Goal: Information Seeking & Learning: Find specific page/section

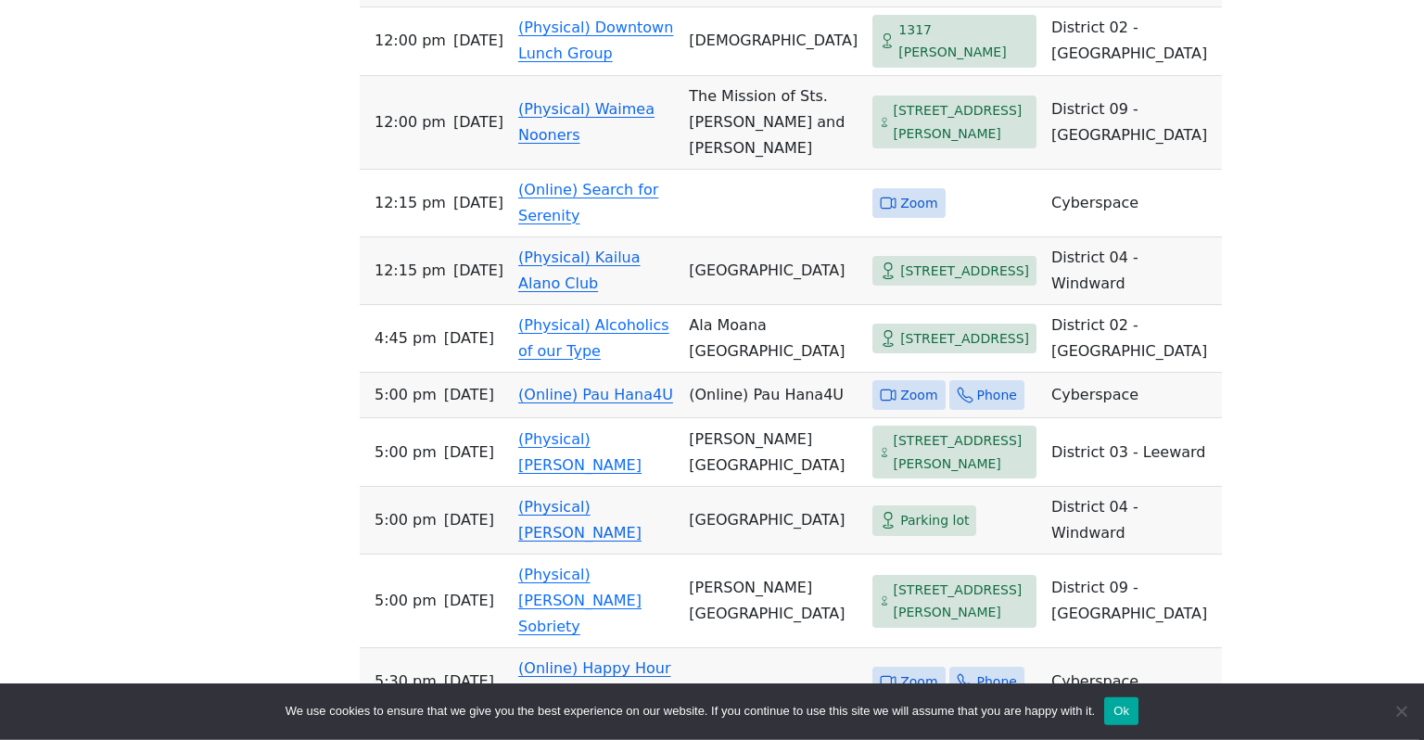
scroll to position [2101, 0]
click at [545, 359] on link "(Physical) Alcoholics of our Type" at bounding box center [593, 337] width 151 height 44
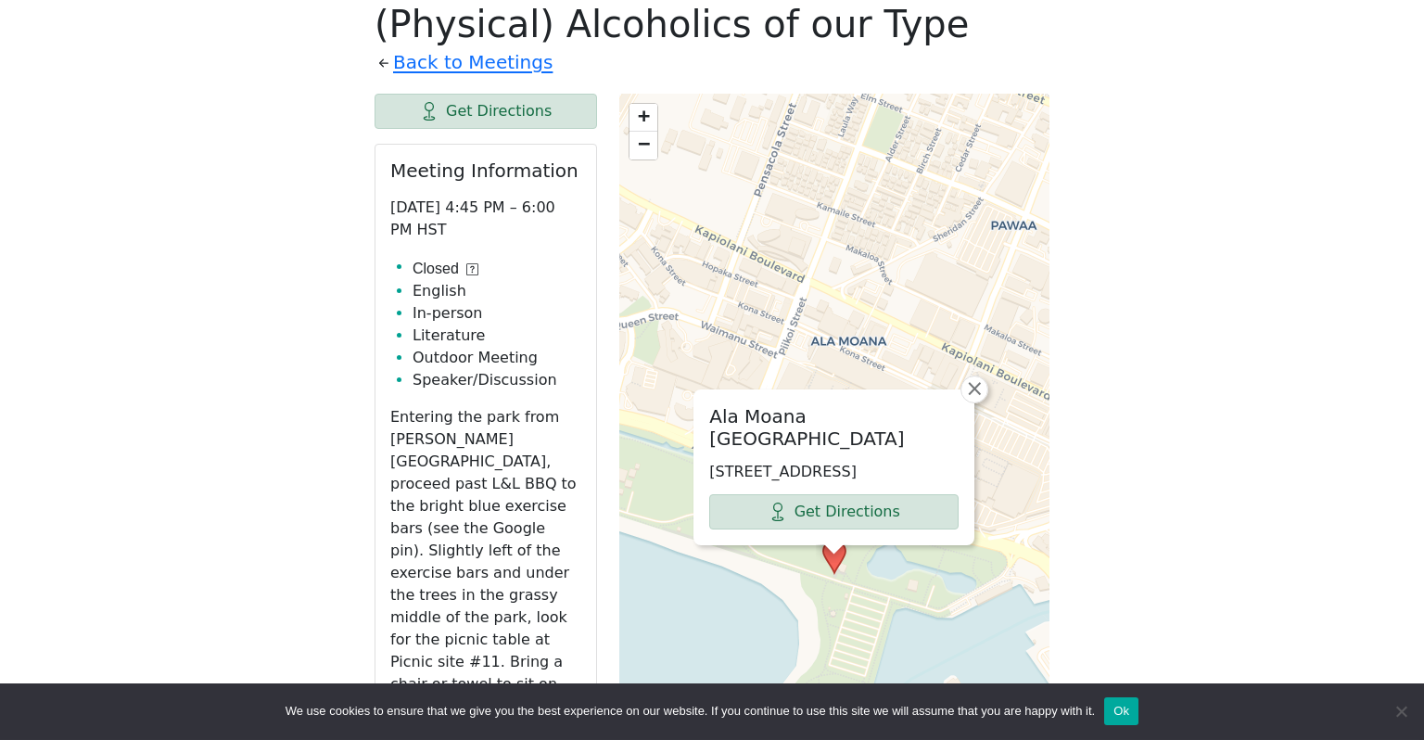
scroll to position [663, 0]
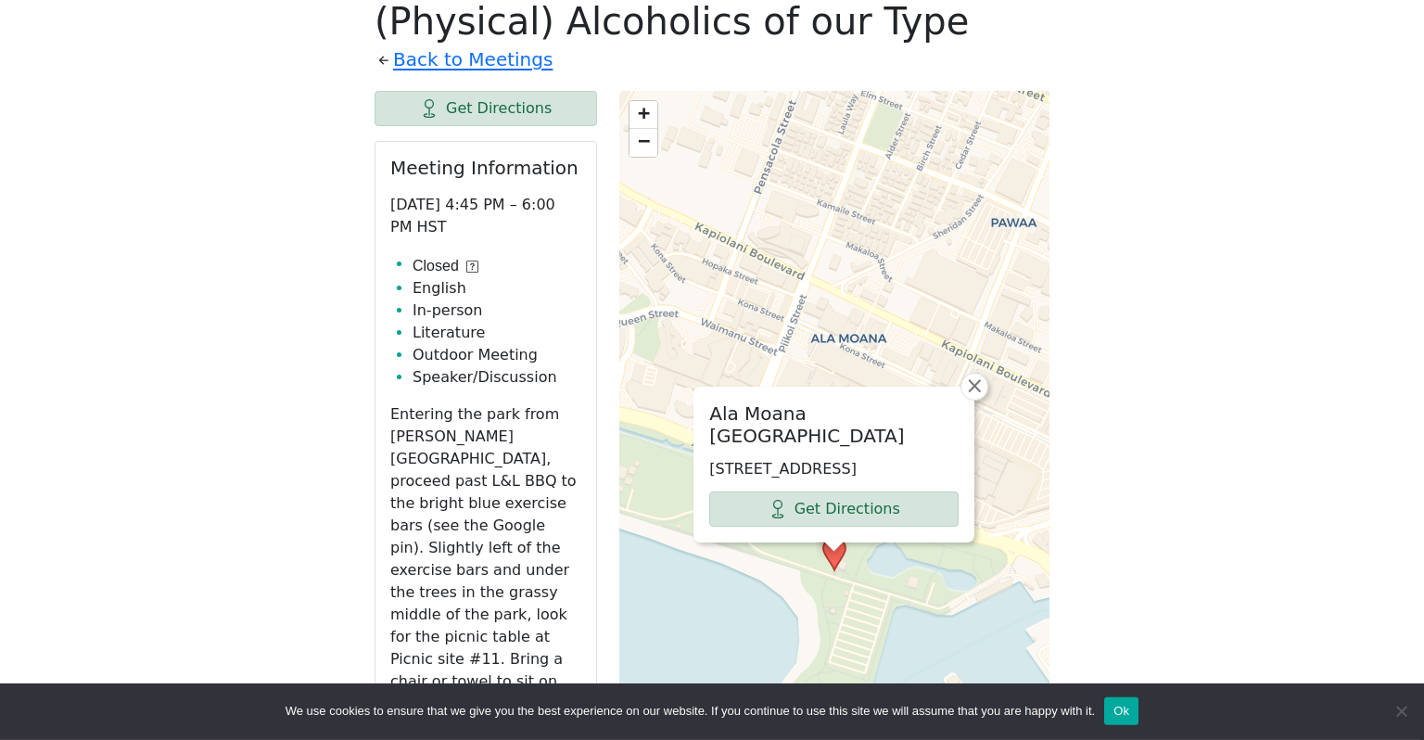
click at [466, 261] on icon at bounding box center [472, 267] width 12 height 12
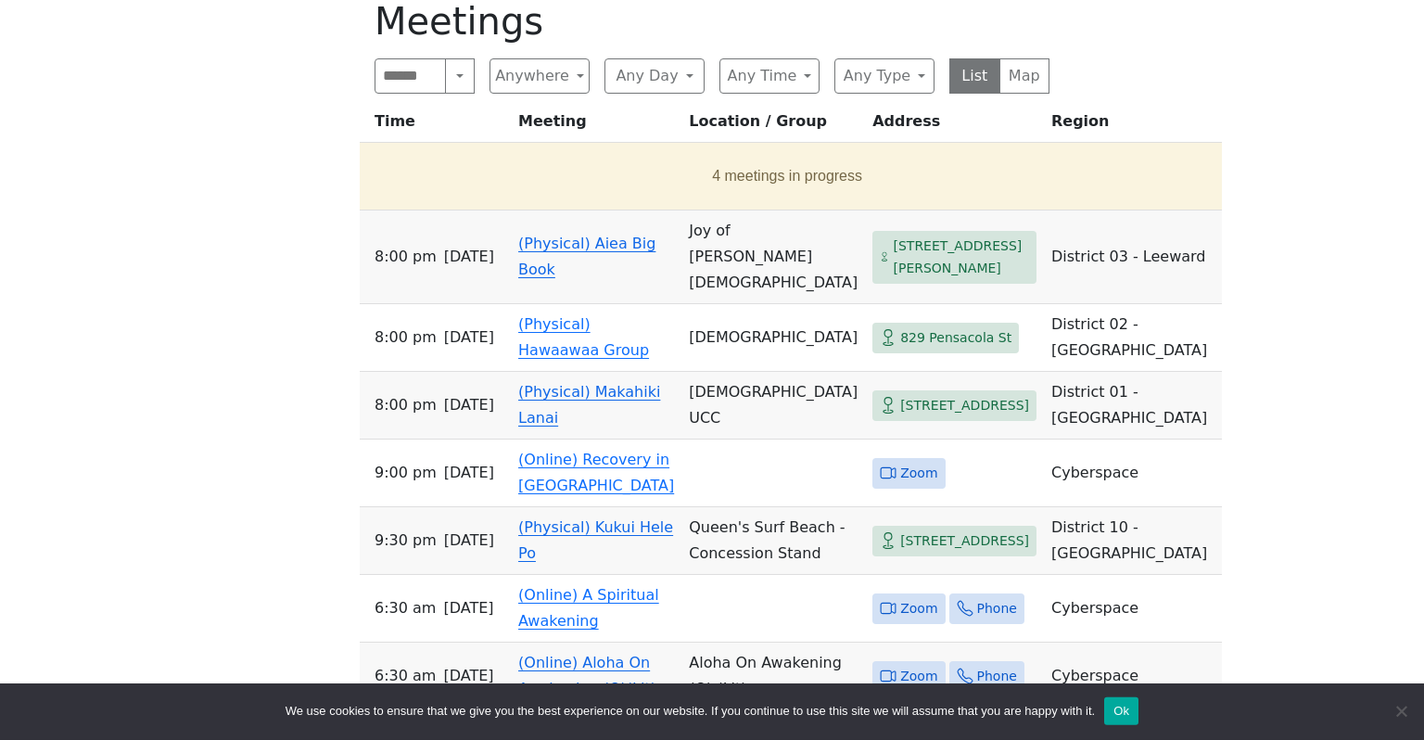
scroll to position [1507, 0]
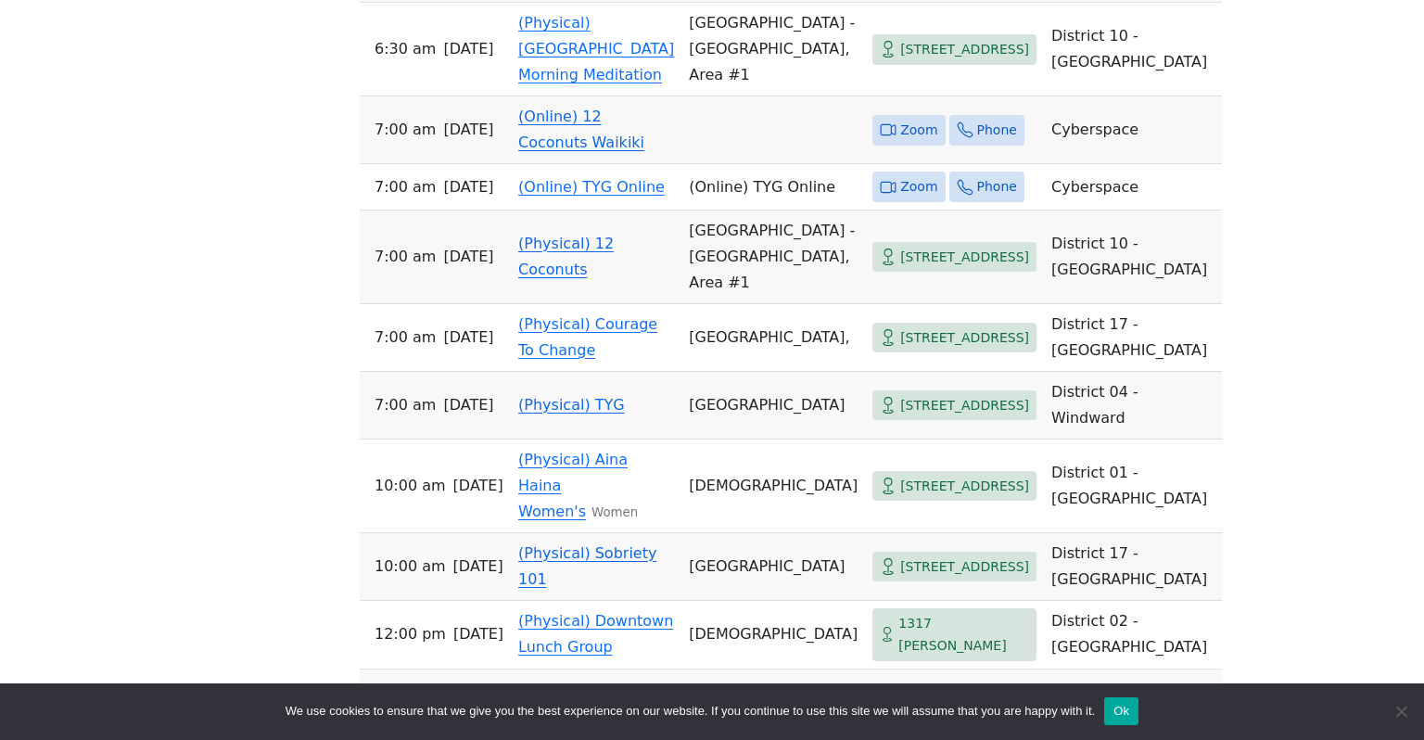
click at [175, 263] on div "If you know of a meeting listed here that NO LONGER MEETS, please call Central …" at bounding box center [711, 291] width 1281 height 2540
click at [177, 272] on div "If you know of a meeting listed here that NO LONGER MEETS, please call Central …" at bounding box center [711, 291] width 1281 height 2540
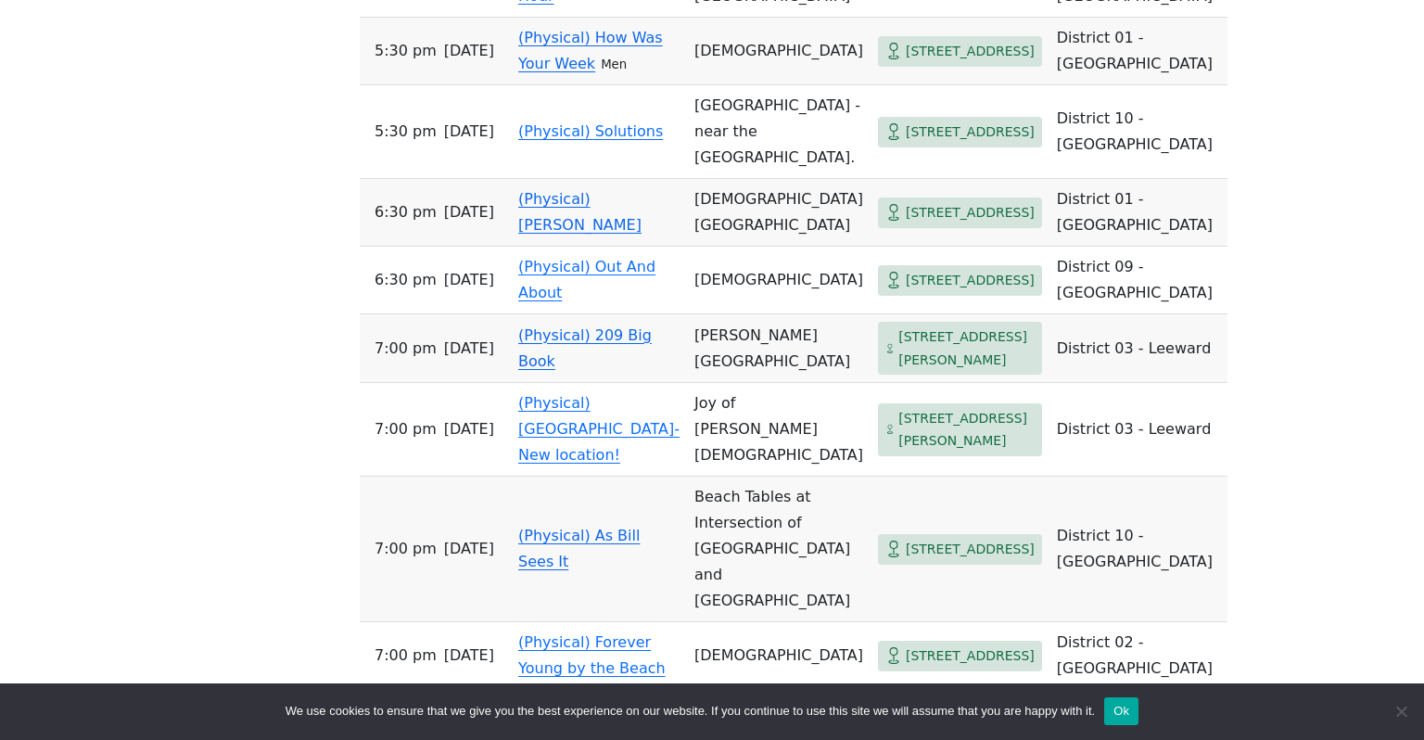
scroll to position [2839, 0]
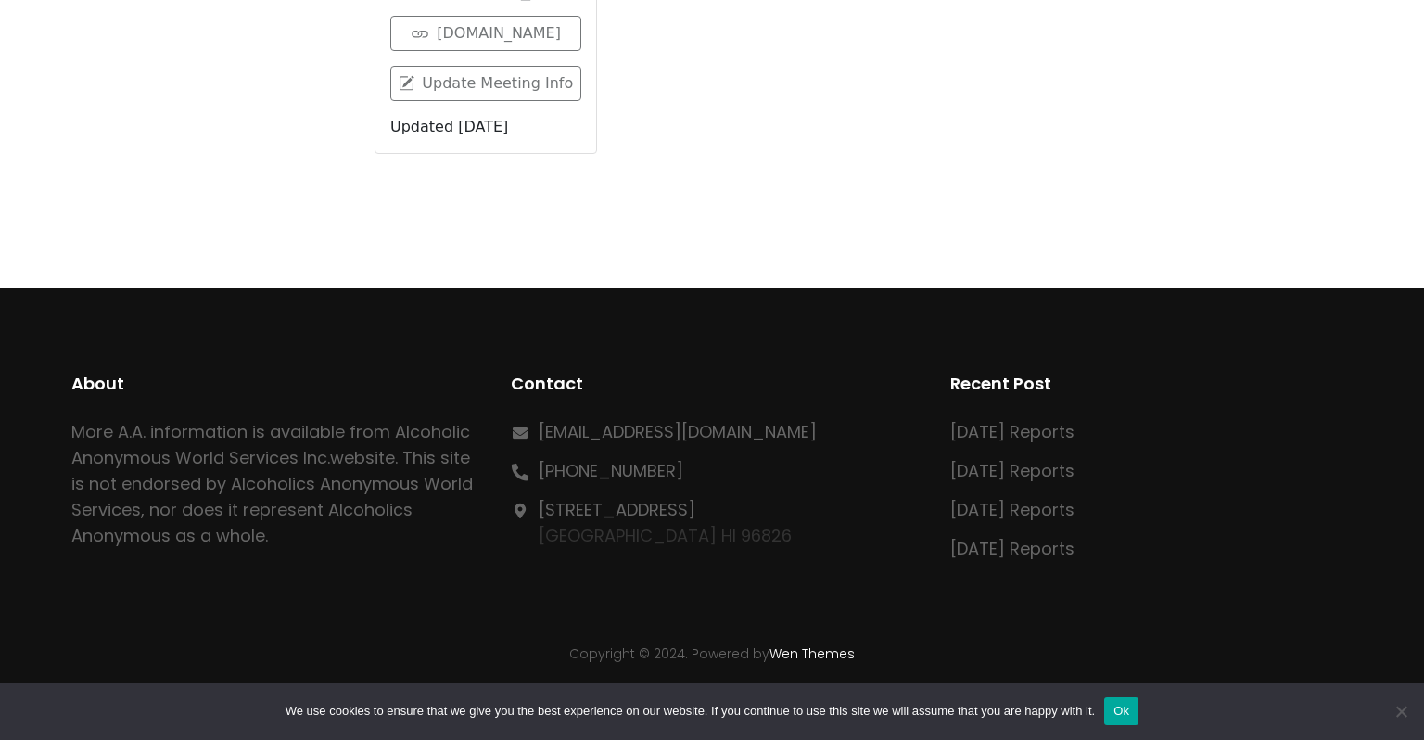
scroll to position [646, 0]
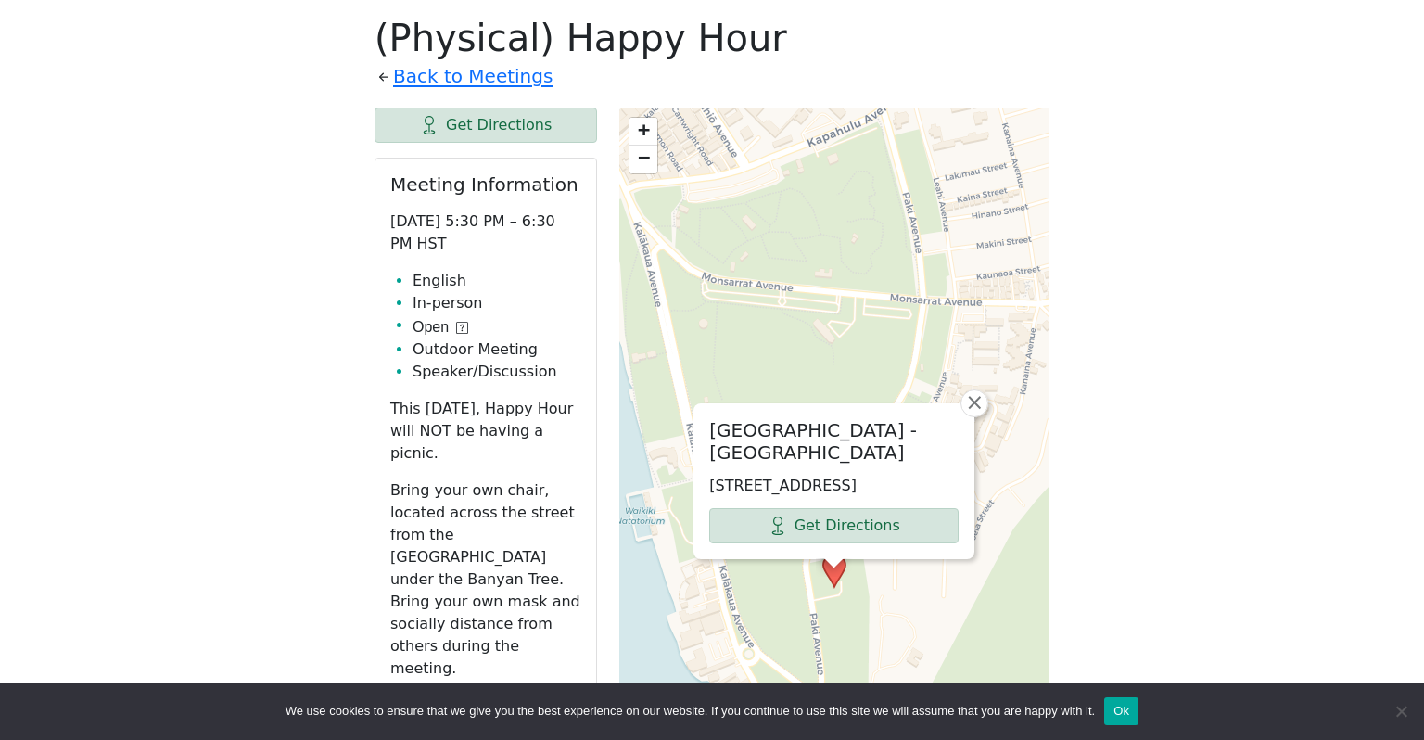
click at [449, 331] on div "Open" at bounding box center [441, 327] width 56 height 22
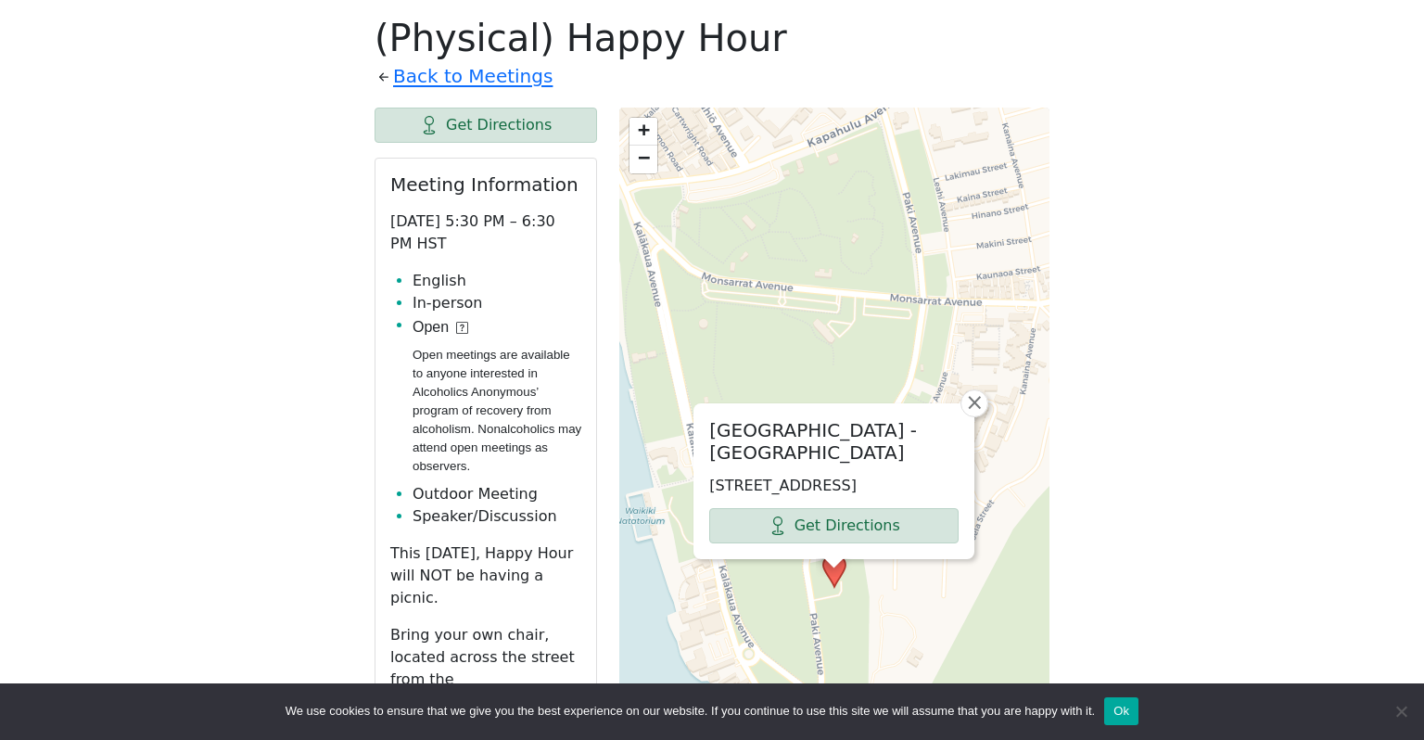
click at [453, 325] on div "Open" at bounding box center [497, 327] width 169 height 22
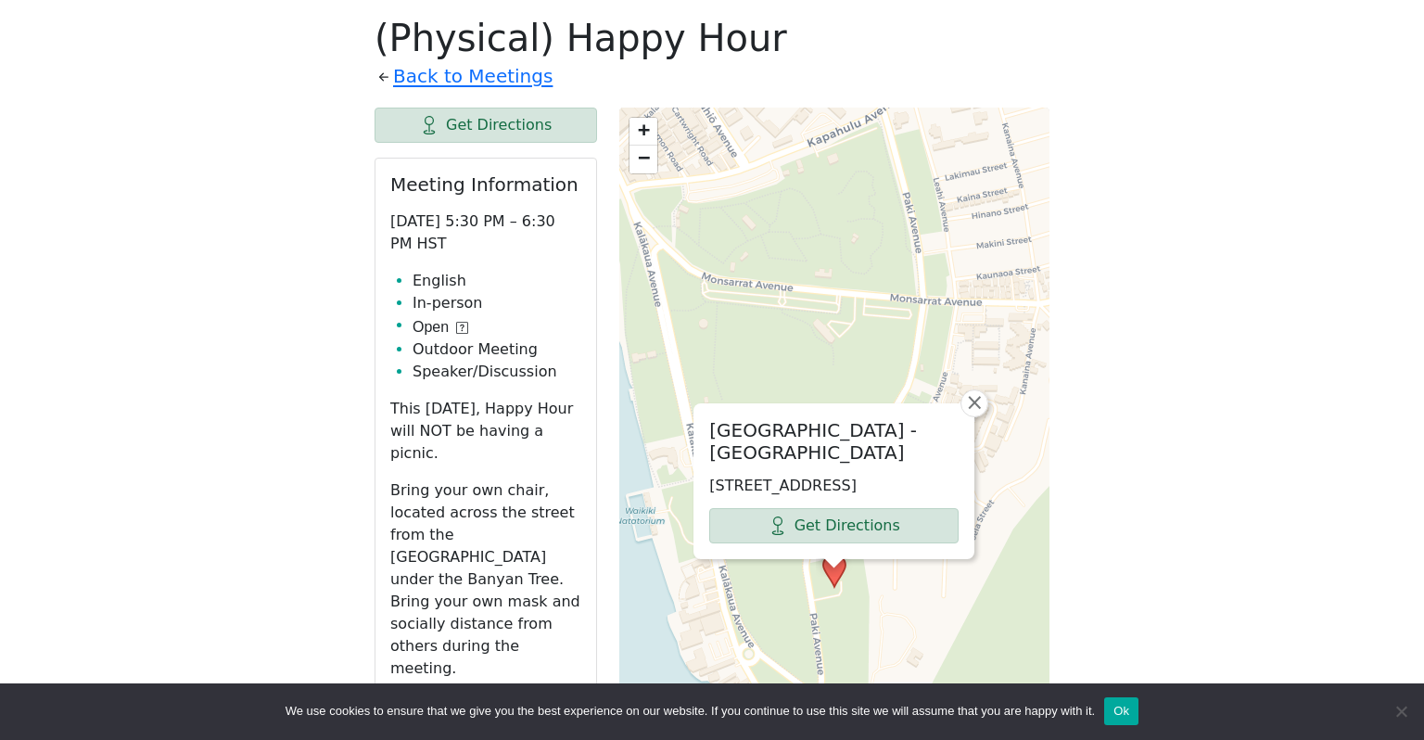
click at [410, 479] on p "Bring your own chair, located across the street from the [GEOGRAPHIC_DATA] unde…" at bounding box center [485, 579] width 191 height 200
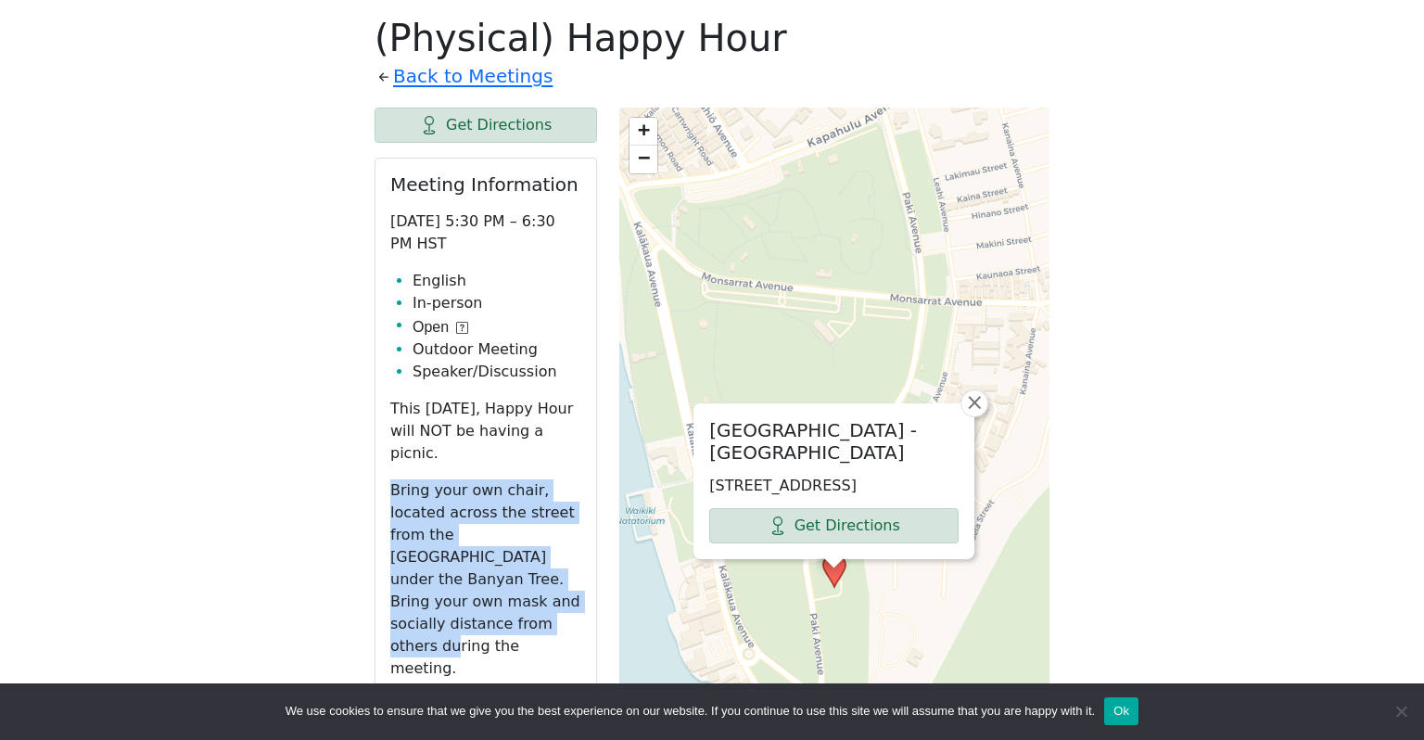
drag, startPoint x: 410, startPoint y: 475, endPoint x: 465, endPoint y: 590, distance: 127.7
click at [465, 590] on p "Bring your own chair, located across the street from the [GEOGRAPHIC_DATA] unde…" at bounding box center [485, 579] width 191 height 200
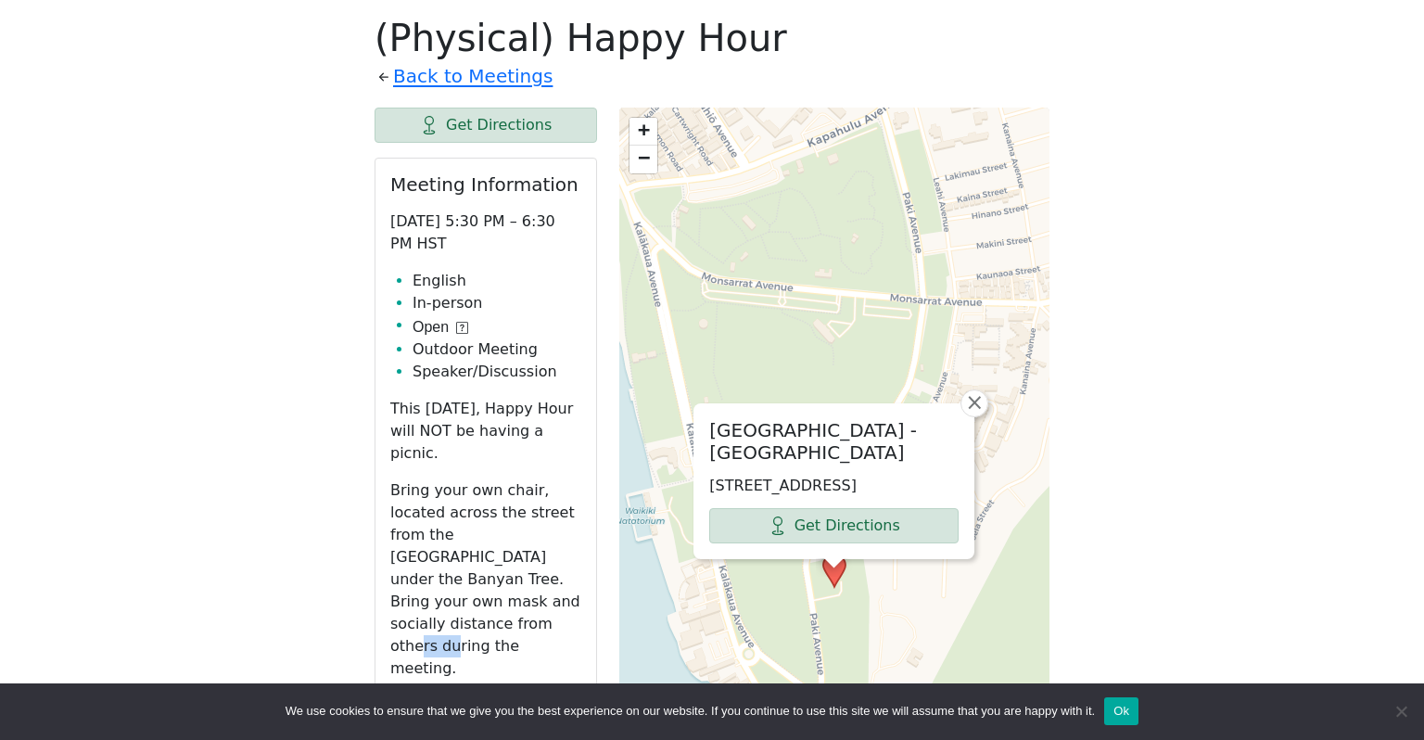
click at [465, 590] on p "Bring your own chair, located across the street from the [GEOGRAPHIC_DATA] unde…" at bounding box center [485, 579] width 191 height 200
drag, startPoint x: 465, startPoint y: 590, endPoint x: 432, endPoint y: 517, distance: 79.7
click at [432, 517] on p "Bring your own chair, located across the street from the [GEOGRAPHIC_DATA] unde…" at bounding box center [485, 579] width 191 height 200
drag, startPoint x: 432, startPoint y: 517, endPoint x: 451, endPoint y: 614, distance: 98.2
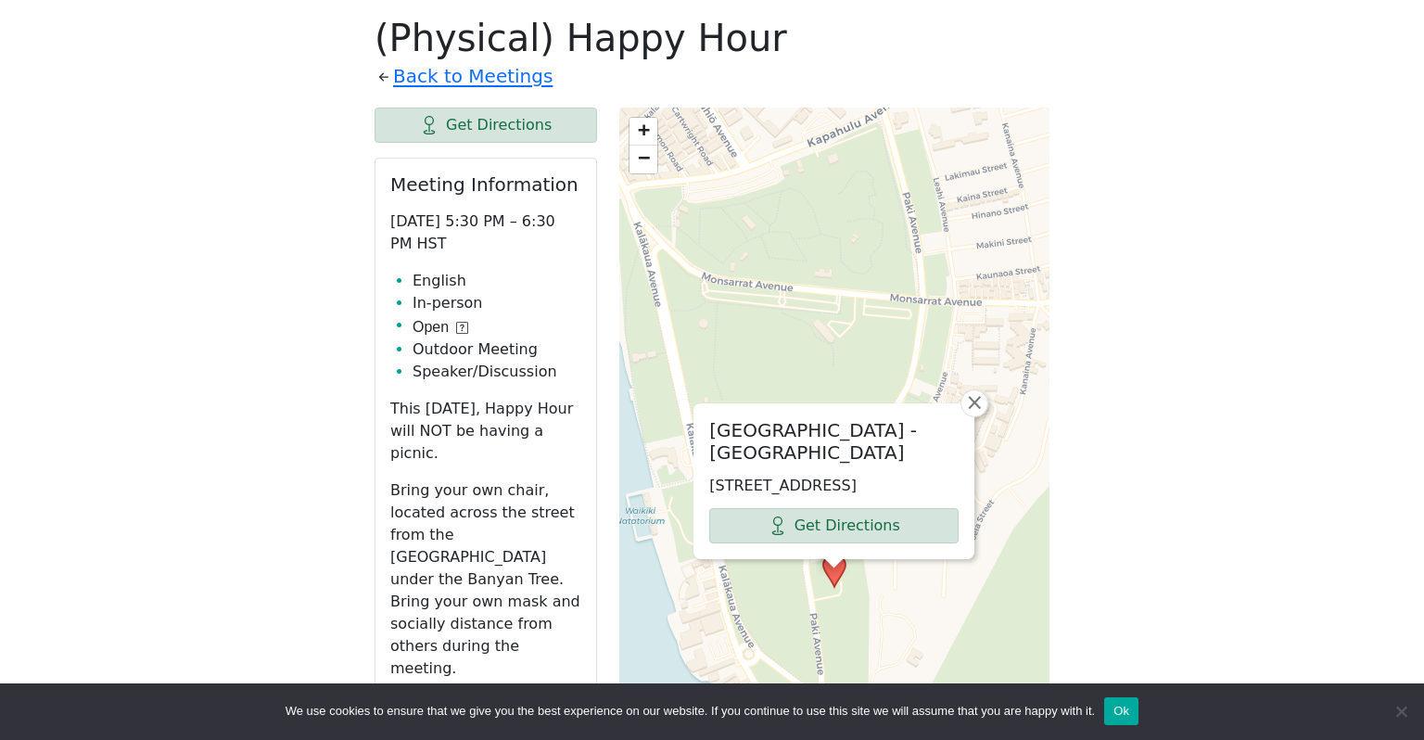
click at [451, 614] on p "Bring your own chair, located across the street from the [GEOGRAPHIC_DATA] unde…" at bounding box center [485, 579] width 191 height 200
drag, startPoint x: 451, startPoint y: 614, endPoint x: 427, endPoint y: 567, distance: 52.7
click at [427, 567] on p "Bring your own chair, located across the street from the [GEOGRAPHIC_DATA] unde…" at bounding box center [485, 579] width 191 height 200
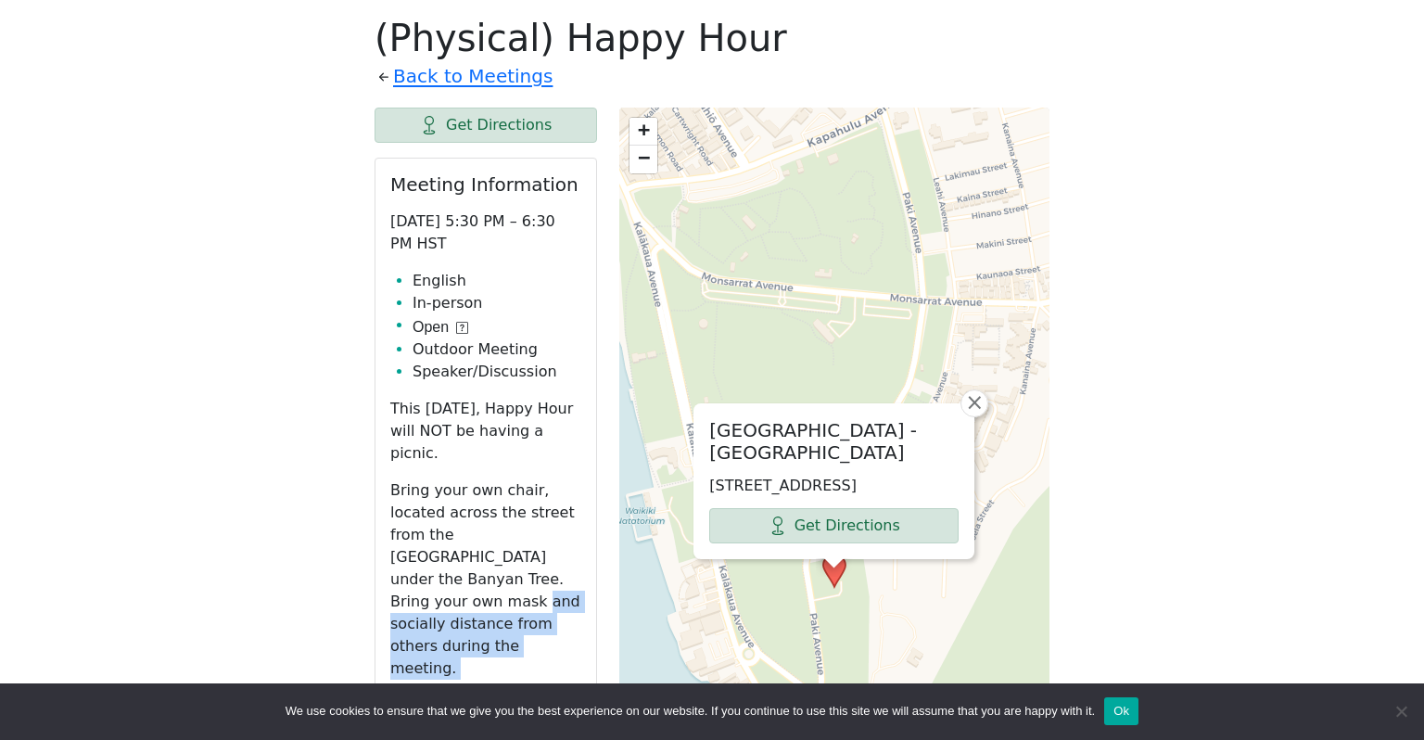
drag, startPoint x: 427, startPoint y: 567, endPoint x: 488, endPoint y: 634, distance: 90.6
click at [488, 634] on div "This [DATE], Happy Hour will NOT be having a picnic. Bring your own chair, loca…" at bounding box center [485, 557] width 191 height 319
click at [488, 695] on p "Physical" at bounding box center [485, 706] width 191 height 22
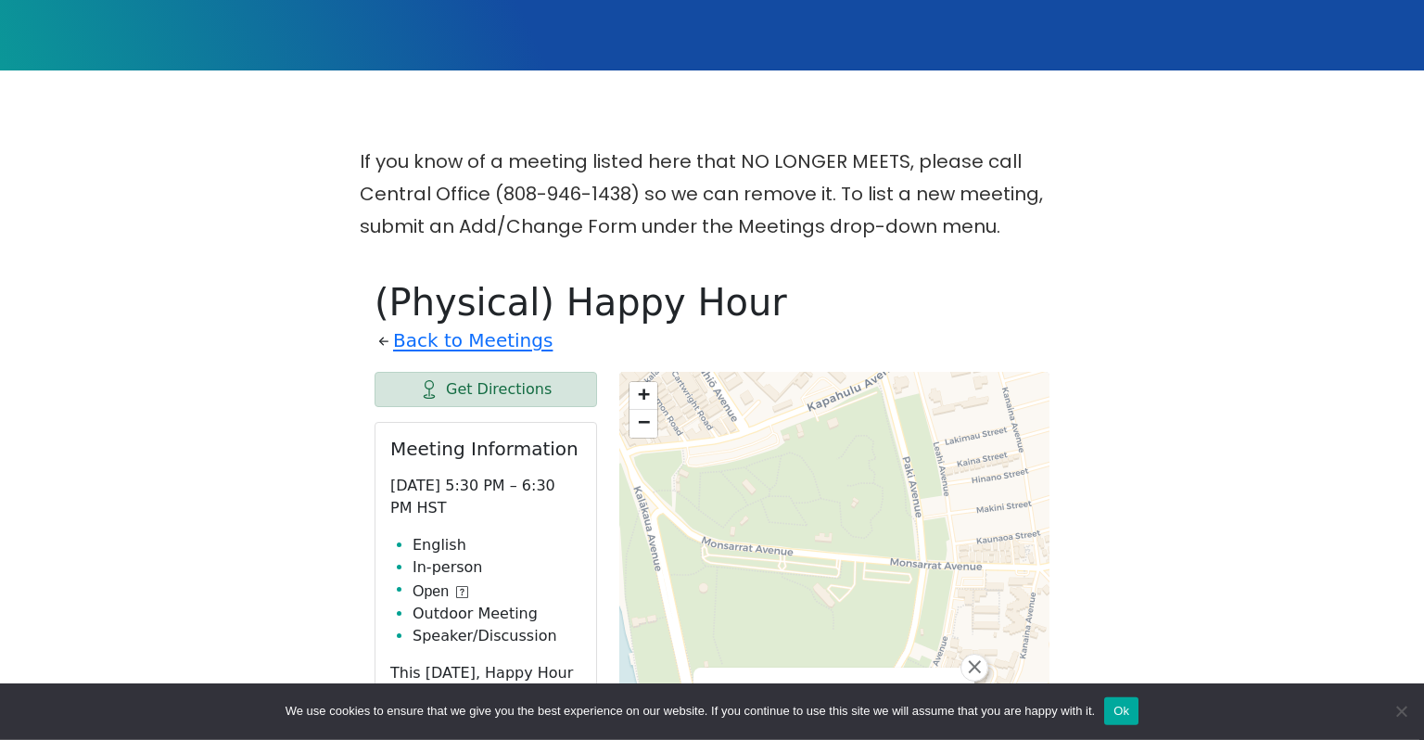
scroll to position [385, 0]
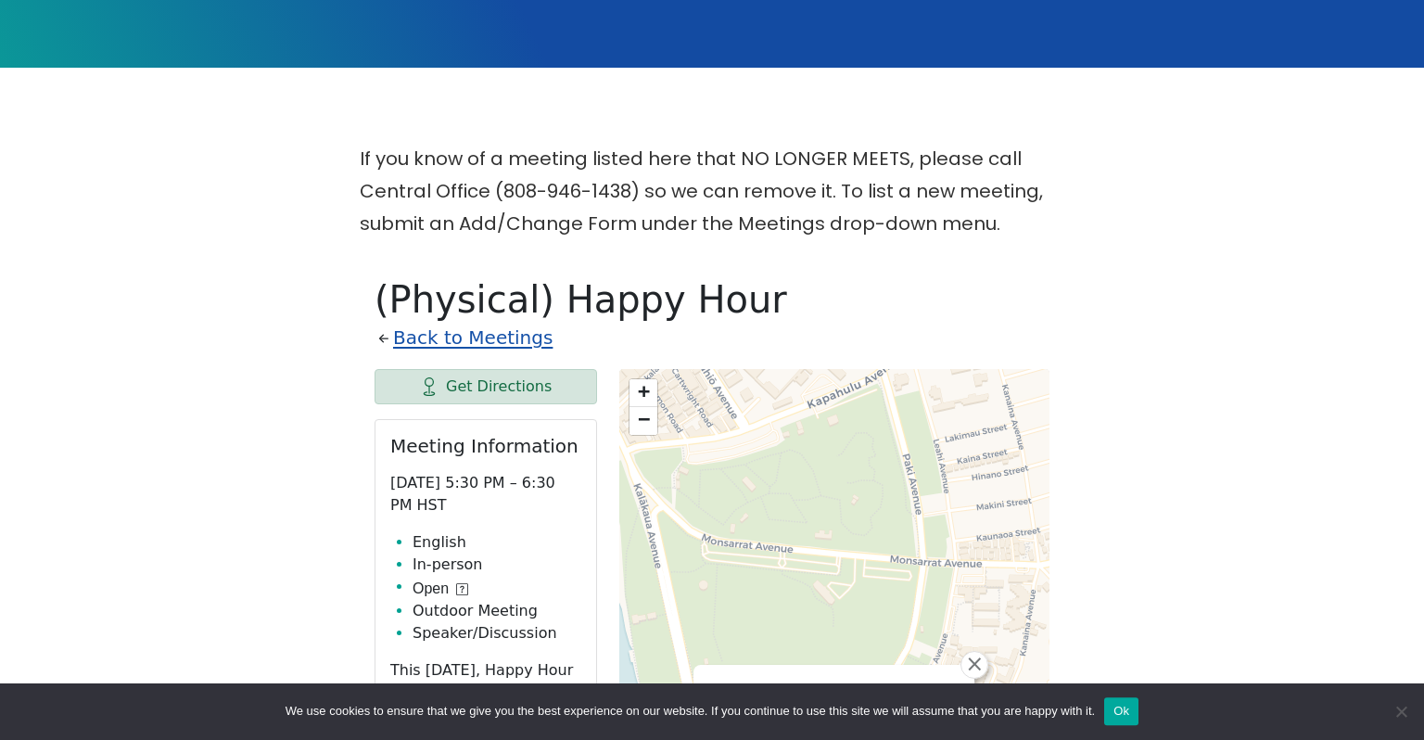
click at [434, 347] on link "Back to Meetings" at bounding box center [472, 338] width 159 height 32
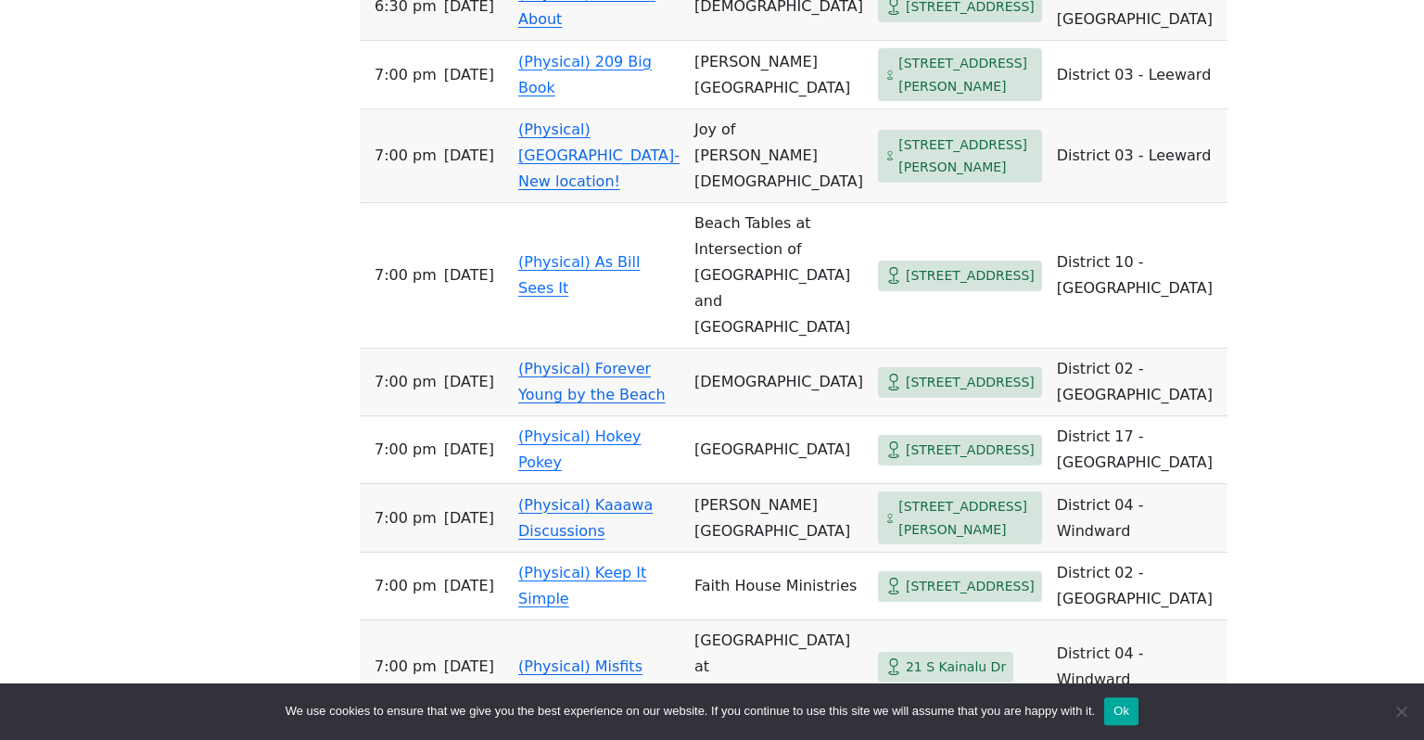
scroll to position [2879, 0]
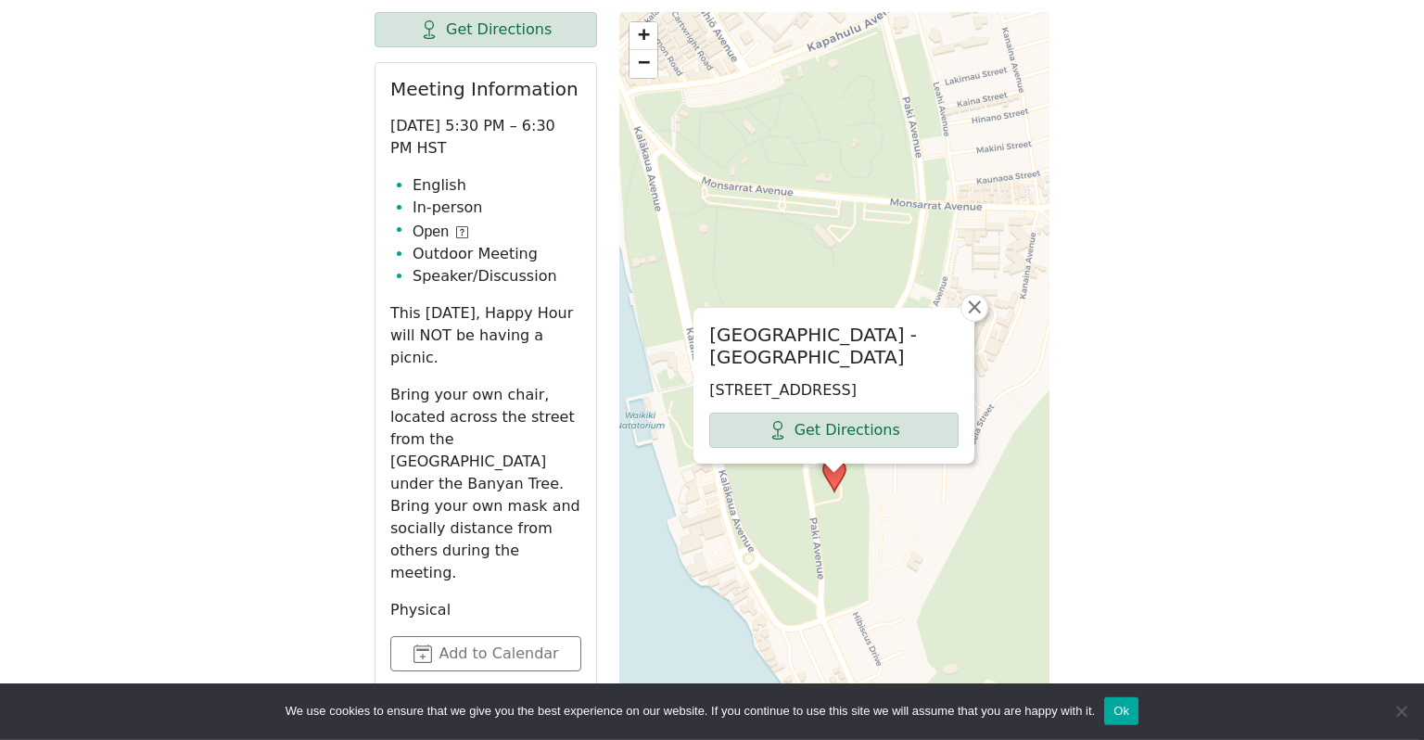
scroll to position [741, 0]
click at [547, 441] on p "Bring your own chair, located across the street from the [GEOGRAPHIC_DATA] unde…" at bounding box center [485, 485] width 191 height 200
drag, startPoint x: 547, startPoint y: 441, endPoint x: 459, endPoint y: 515, distance: 114.6
click at [459, 515] on p "Bring your own chair, located across the street from the [GEOGRAPHIC_DATA] unde…" at bounding box center [485, 485] width 191 height 200
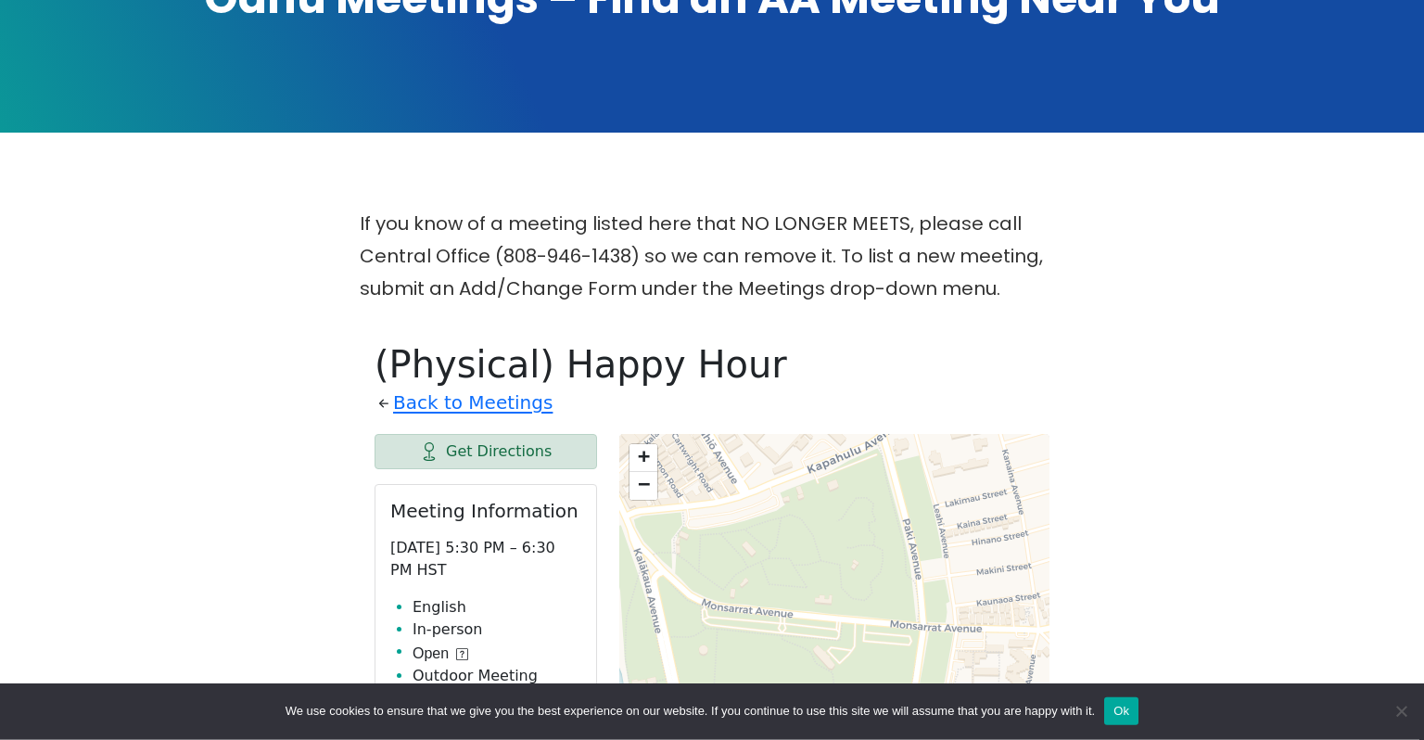
scroll to position [321, 0]
click at [462, 399] on link "Back to Meetings" at bounding box center [472, 402] width 159 height 32
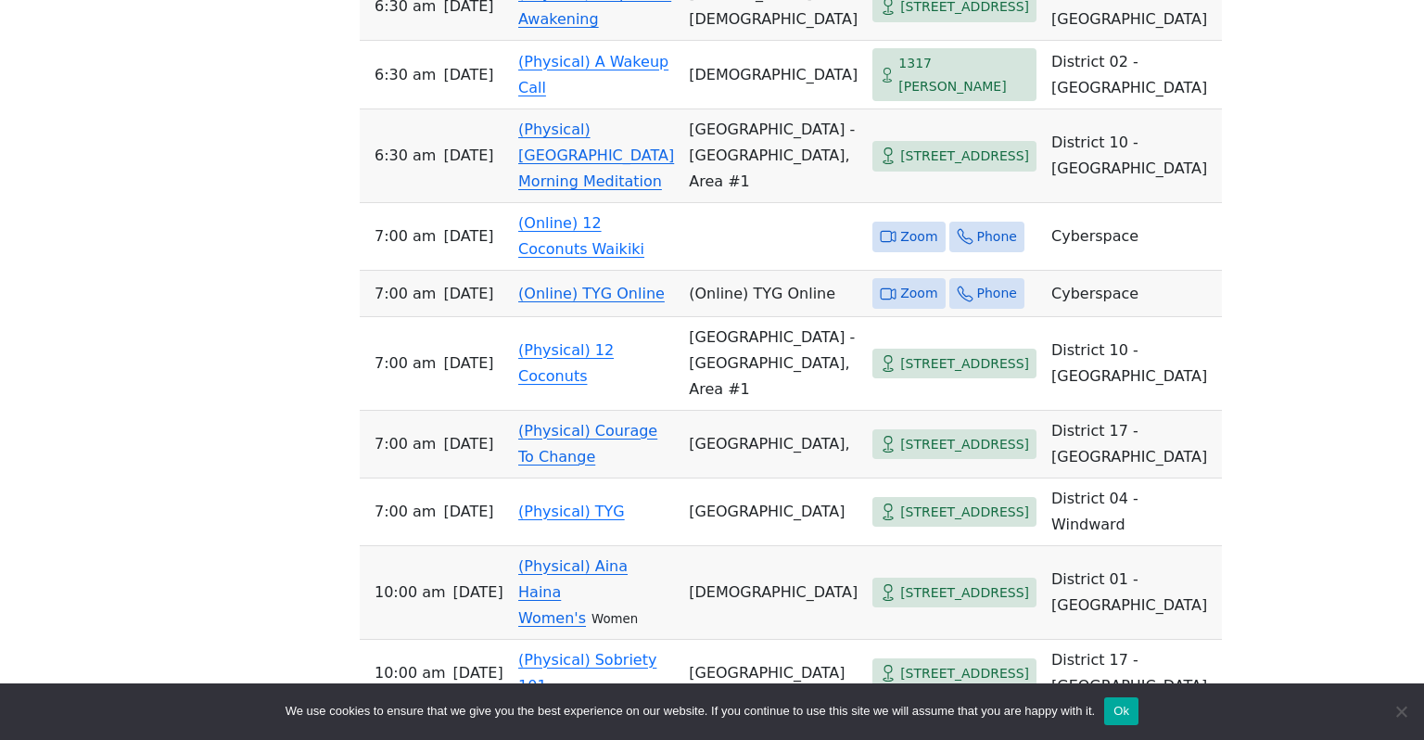
scroll to position [1172, 0]
click at [523, 96] on link "(Physical) A Wakeup Call" at bounding box center [593, 74] width 150 height 44
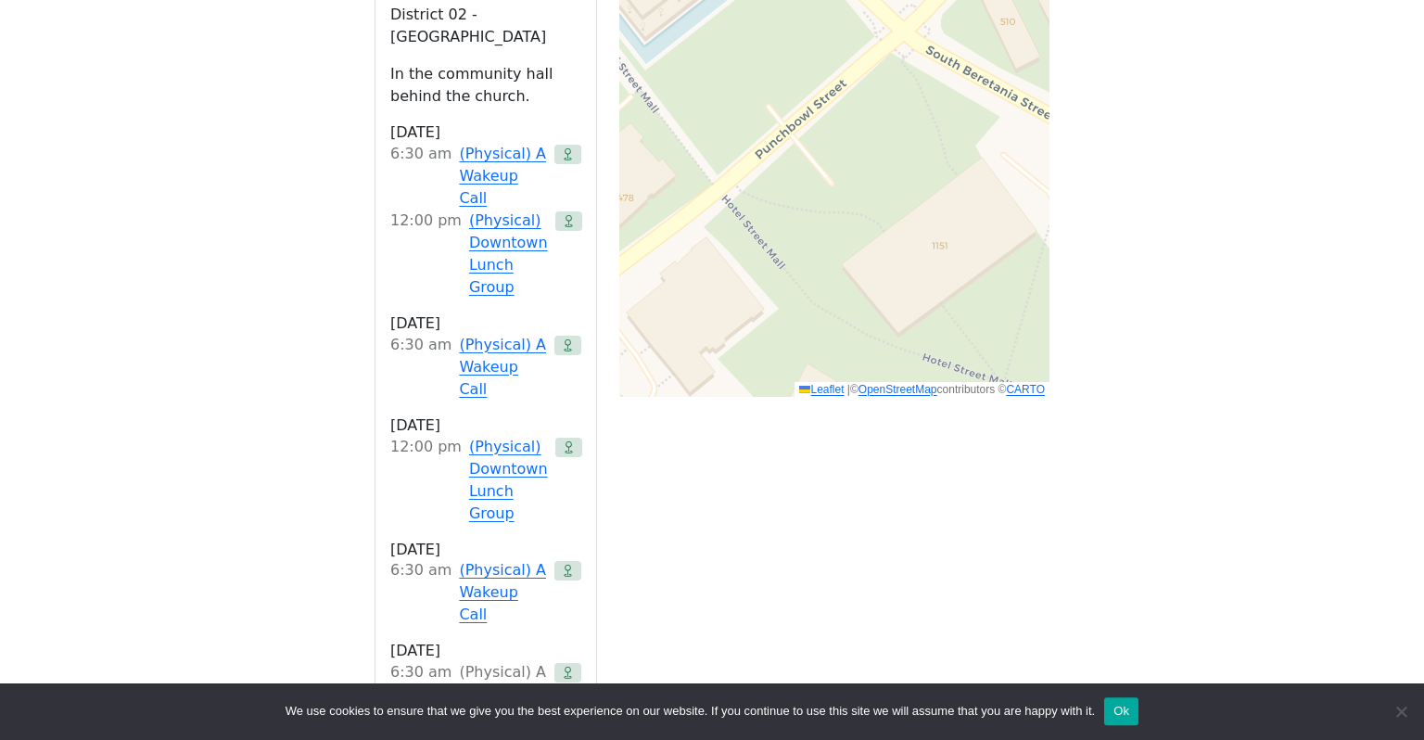
scroll to position [1281, 0]
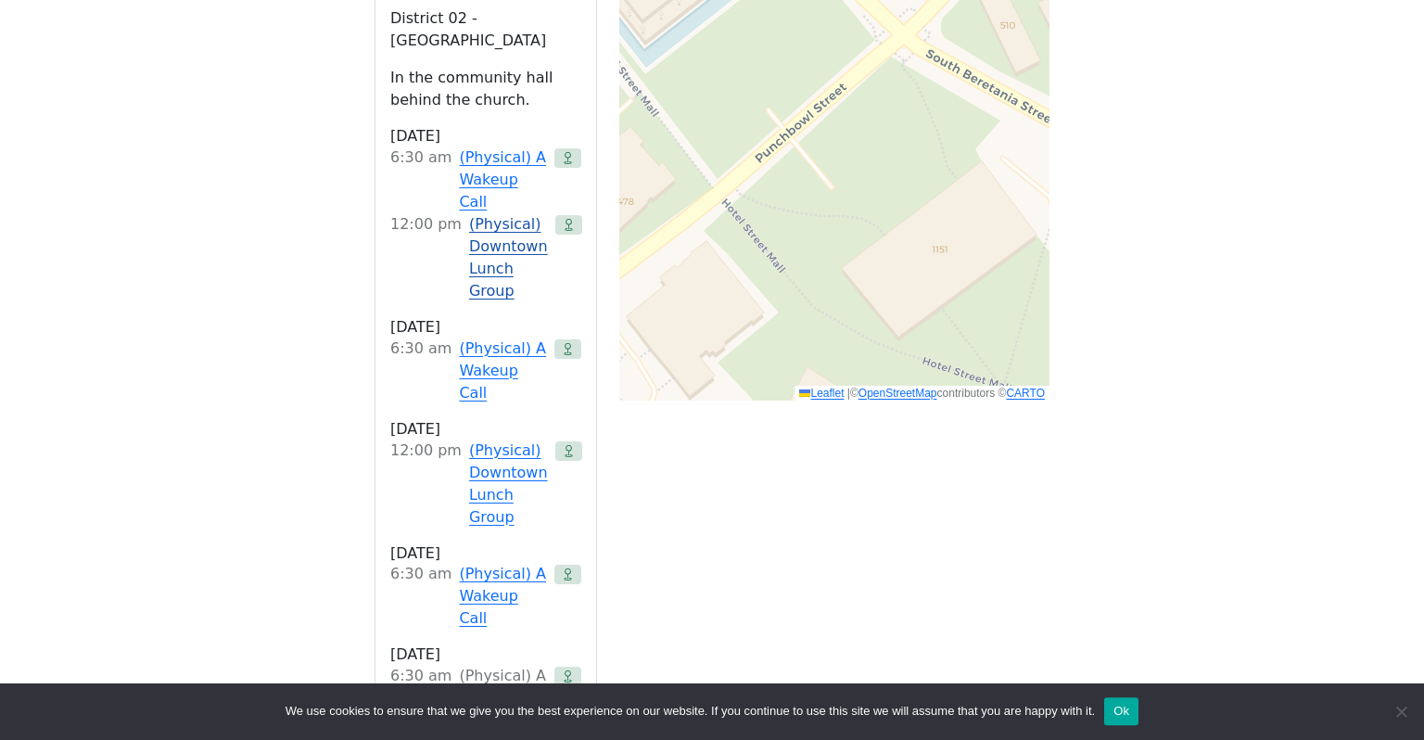
click at [506, 255] on link "(Physical) Downtown Lunch Group" at bounding box center [508, 257] width 79 height 89
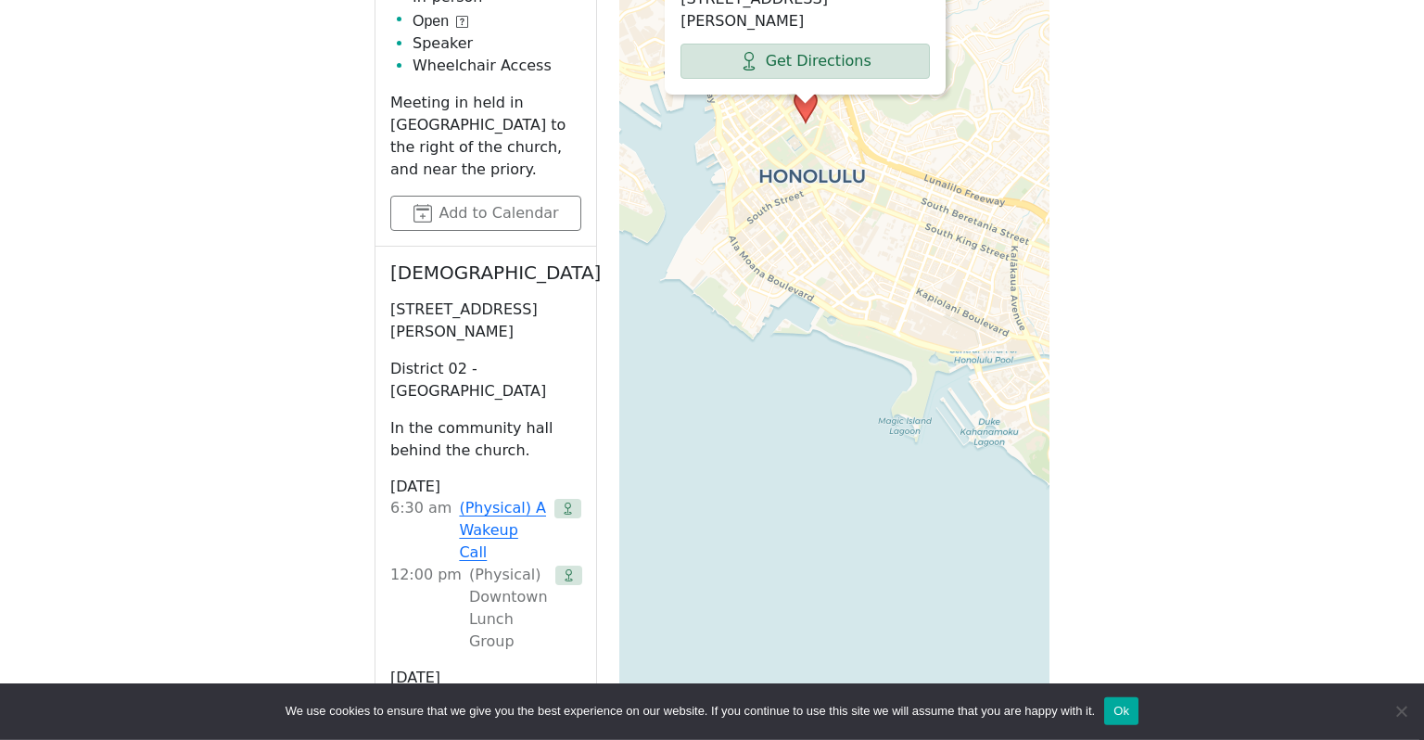
scroll to position [665, 0]
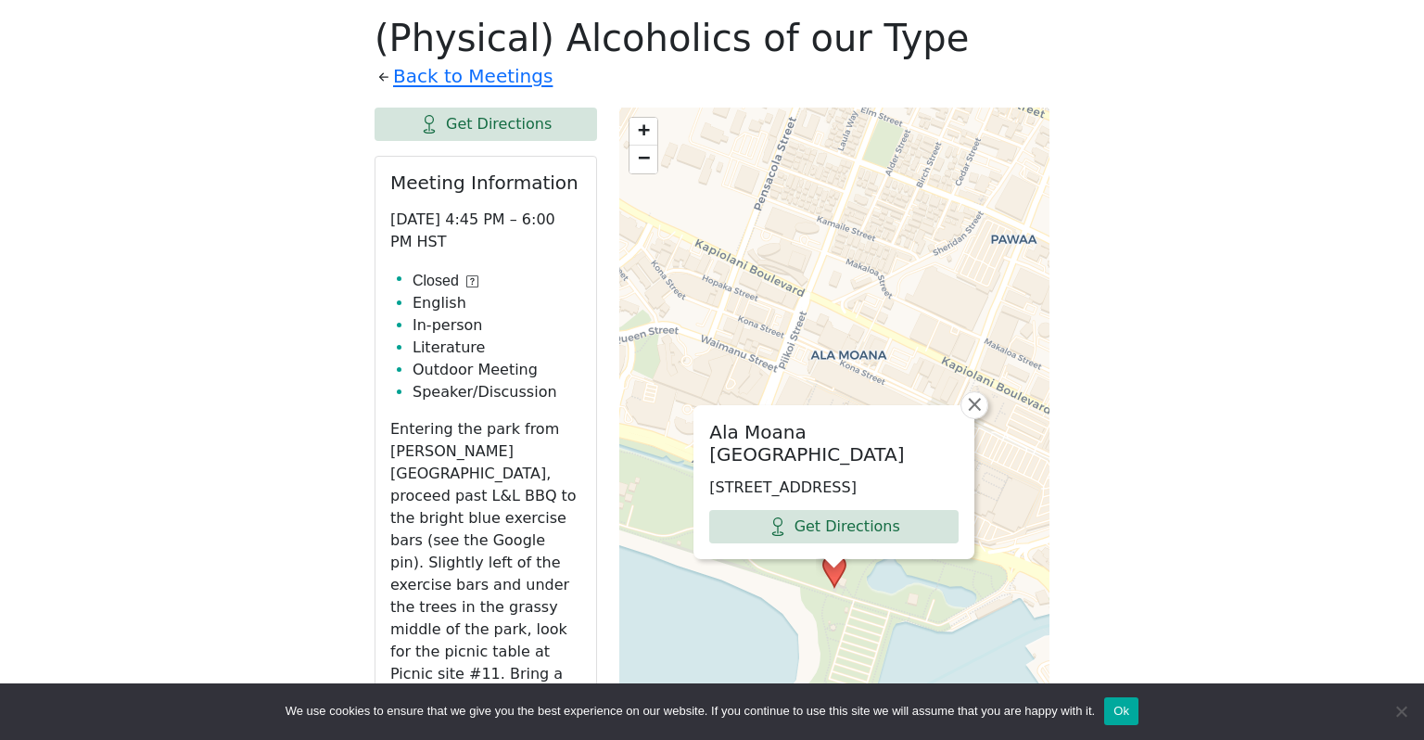
scroll to position [646, 0]
